Goal: Task Accomplishment & Management: Use online tool/utility

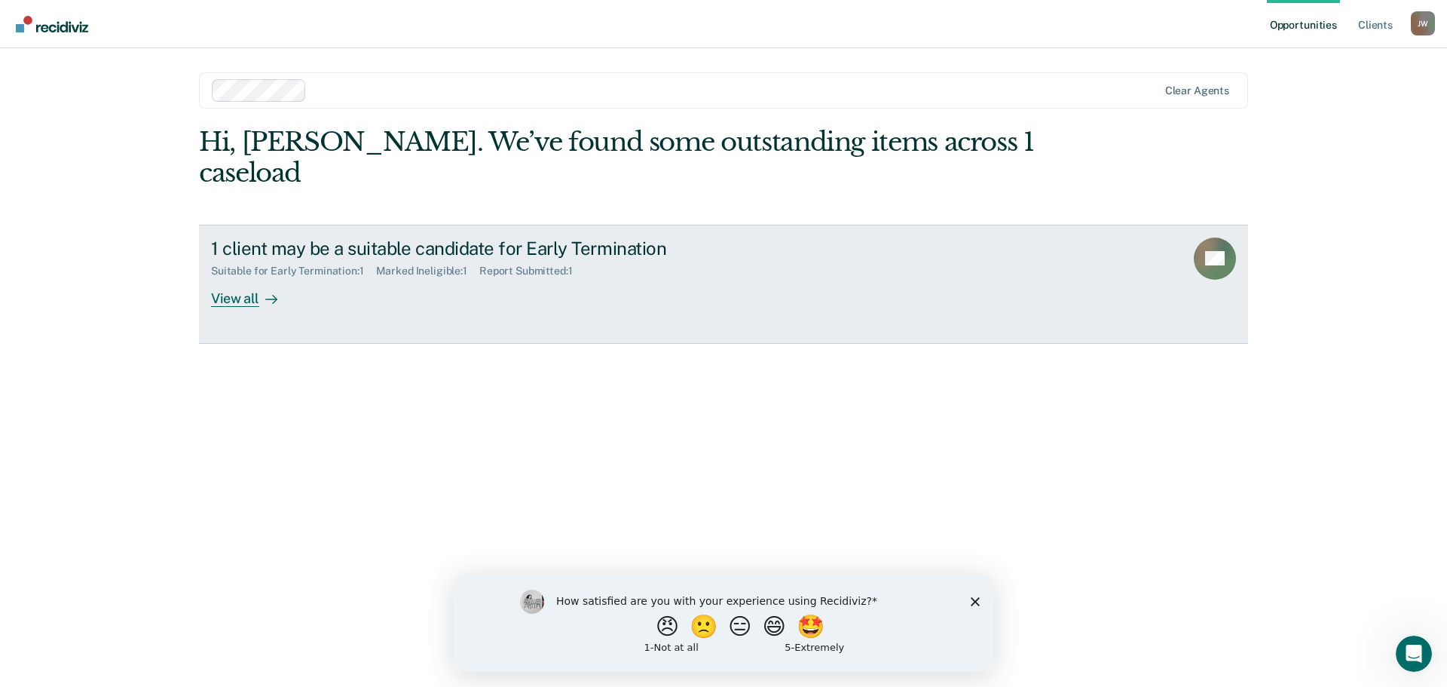
click at [234, 277] on div "View all" at bounding box center [253, 291] width 84 height 29
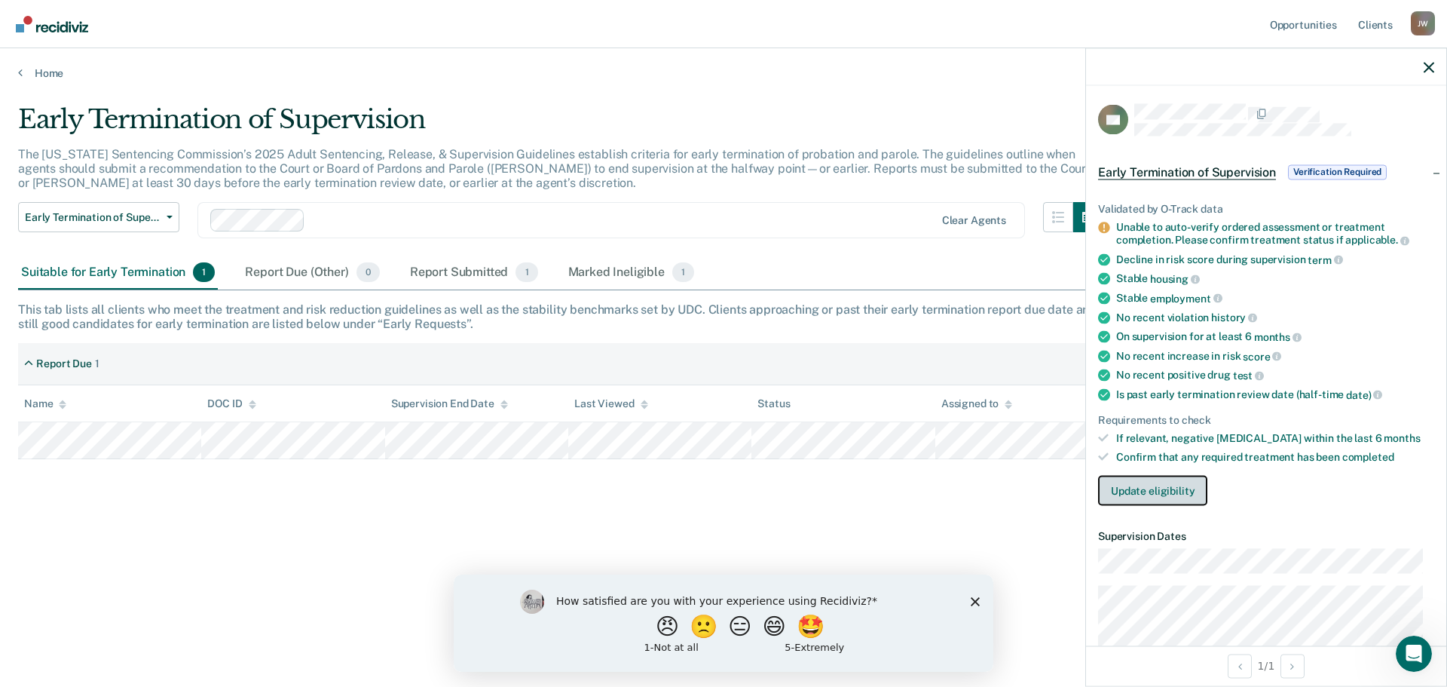
click at [1174, 479] on button "Update eligibility" at bounding box center [1152, 490] width 109 height 30
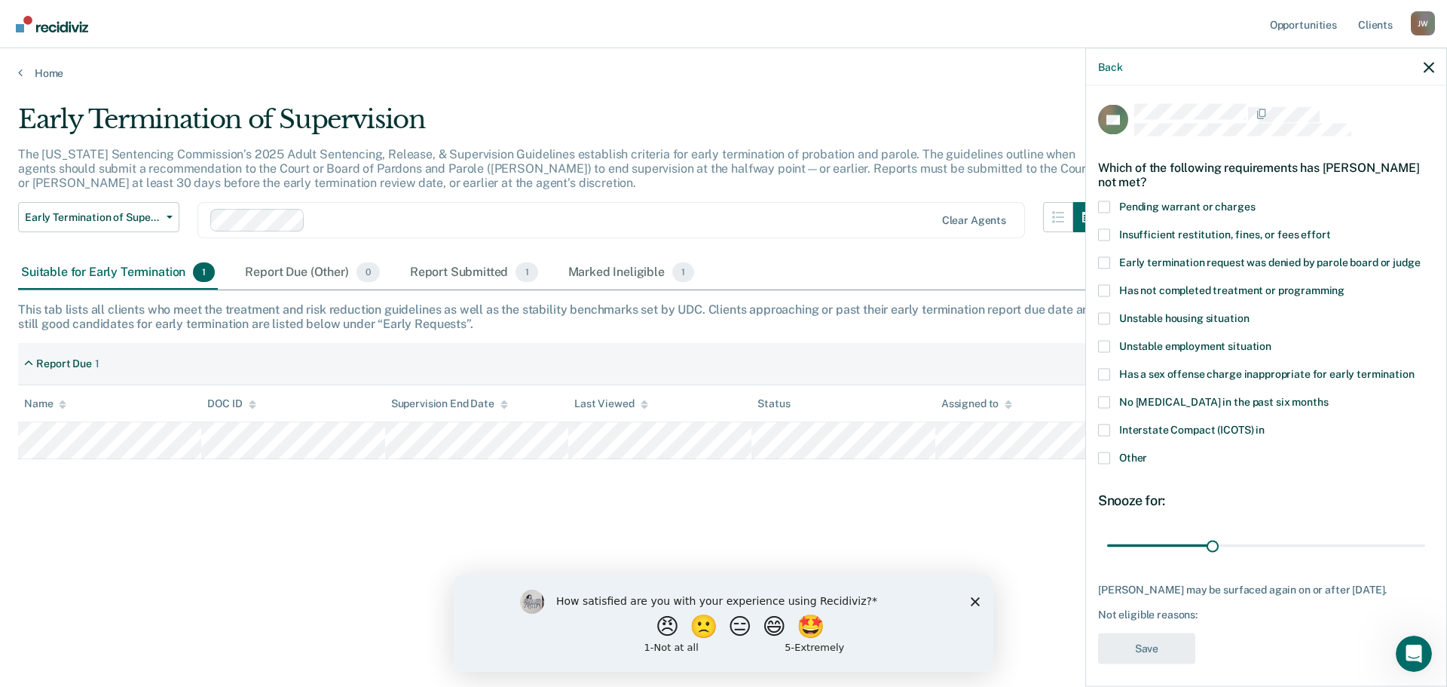
click at [1104, 290] on span at bounding box center [1104, 290] width 12 height 12
click at [1345, 284] on input "Has not completed treatment or programming" at bounding box center [1345, 284] width 0 height 0
drag, startPoint x: 1210, startPoint y: 546, endPoint x: 1310, endPoint y: 544, distance: 100.3
type input "60"
click at [1310, 544] on input "range" at bounding box center [1266, 545] width 318 height 26
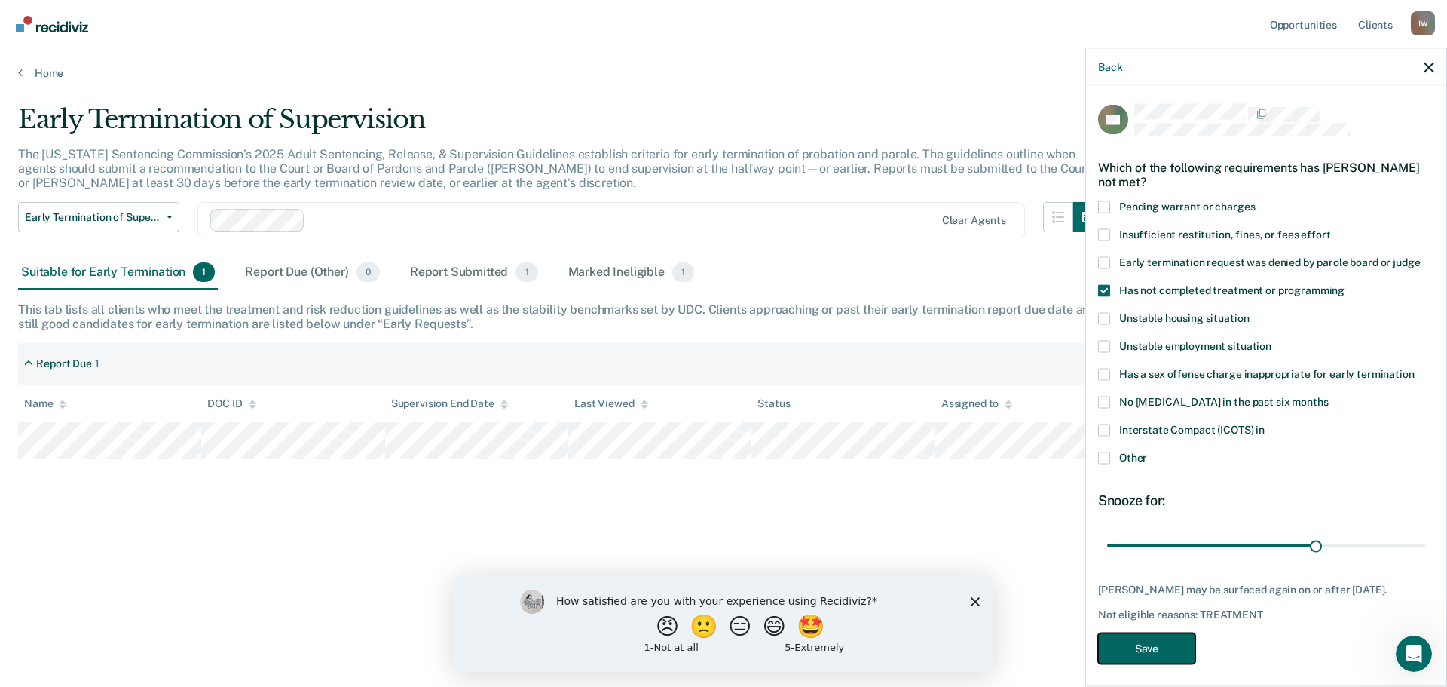
click at [1137, 659] on button "Save" at bounding box center [1146, 647] width 97 height 31
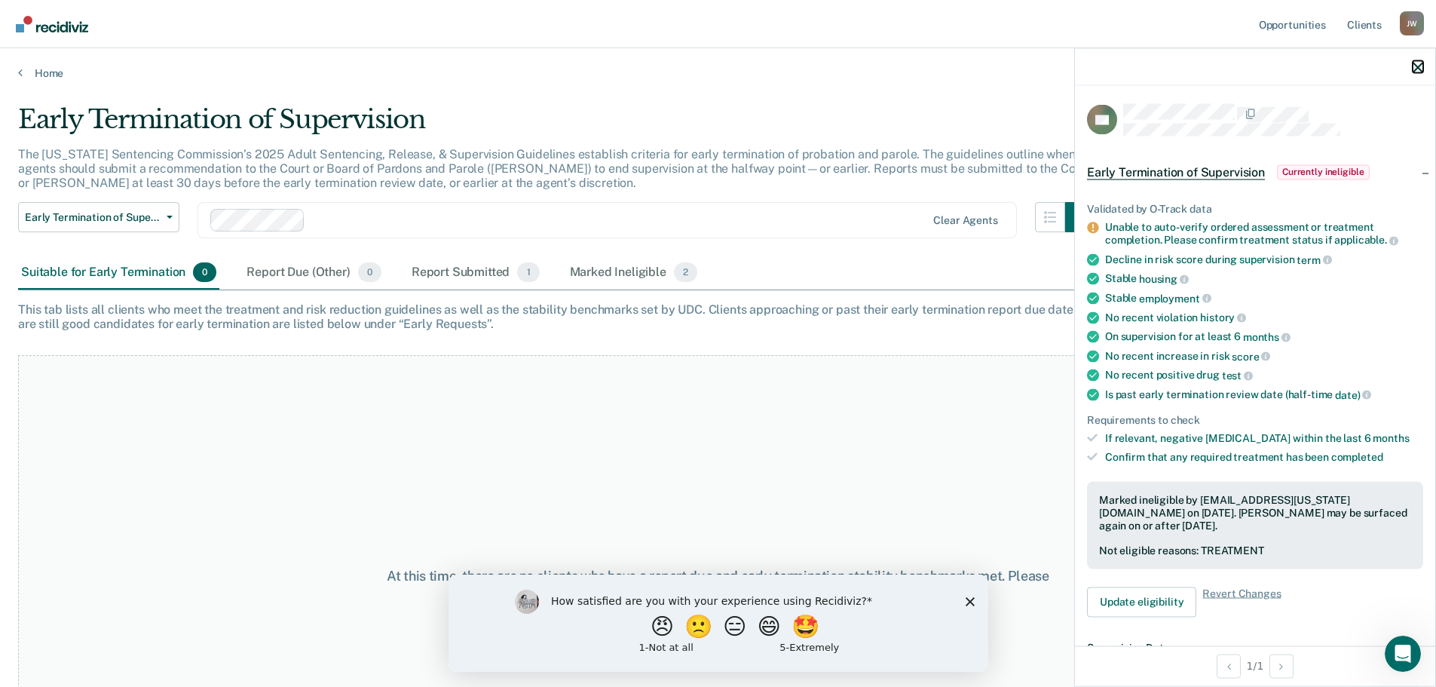
click at [1418, 64] on icon "button" at bounding box center [1417, 67] width 11 height 11
